Goal: Transaction & Acquisition: Purchase product/service

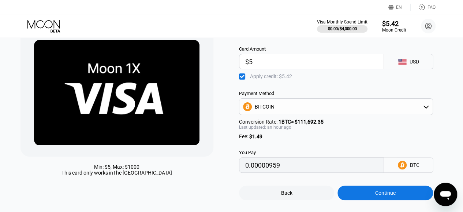
click at [209, 43] on div at bounding box center [116, 92] width 193 height 128
type input "0.00000958"
click at [45, 169] on div "Min: $ 5 , Max: $ 1000 This card only works in The United States" at bounding box center [116, 170] width 193 height 12
type input "0.00000953"
type input "0.00000954"
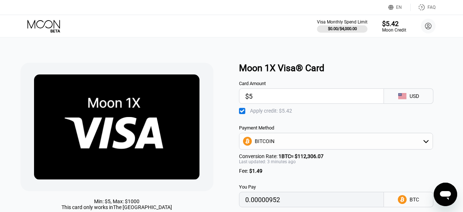
type input "0.00000953"
type input "0.00000955"
type input "0.00000954"
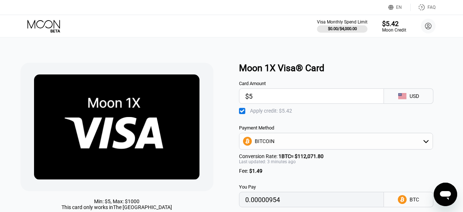
scroll to position [34, 0]
type input "0.00000956"
type input "0.00000958"
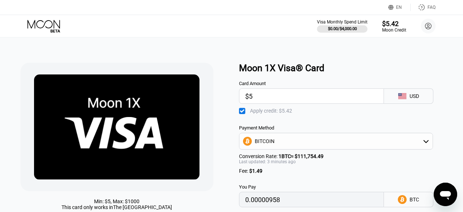
type input "0.00000956"
